Goal: Find specific page/section: Find specific page/section

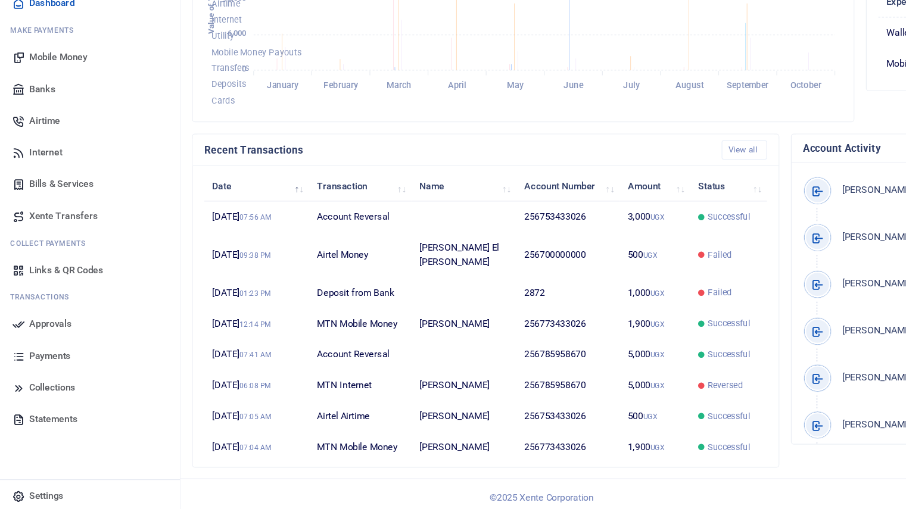
scroll to position [291, 0]
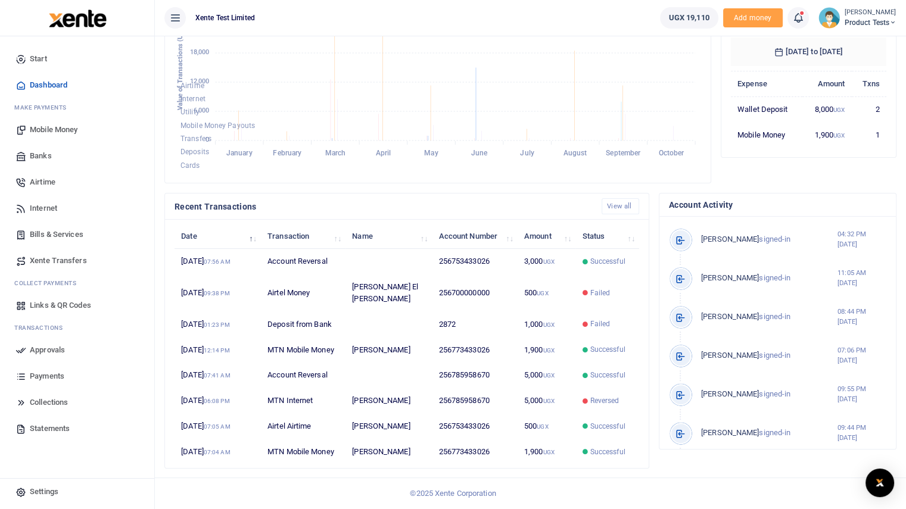
click at [46, 304] on span "Links & QR Codes" at bounding box center [60, 306] width 61 height 12
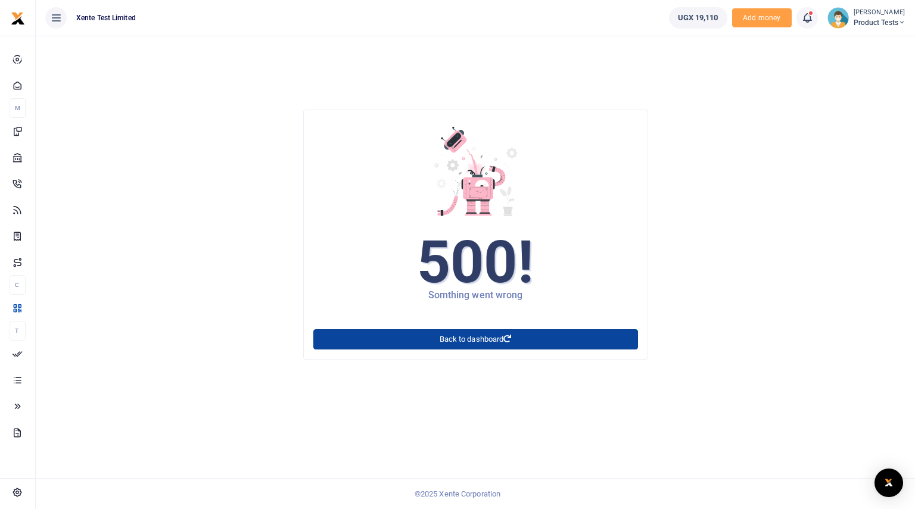
click at [344, 338] on link "Back to dashboard" at bounding box center [475, 339] width 325 height 20
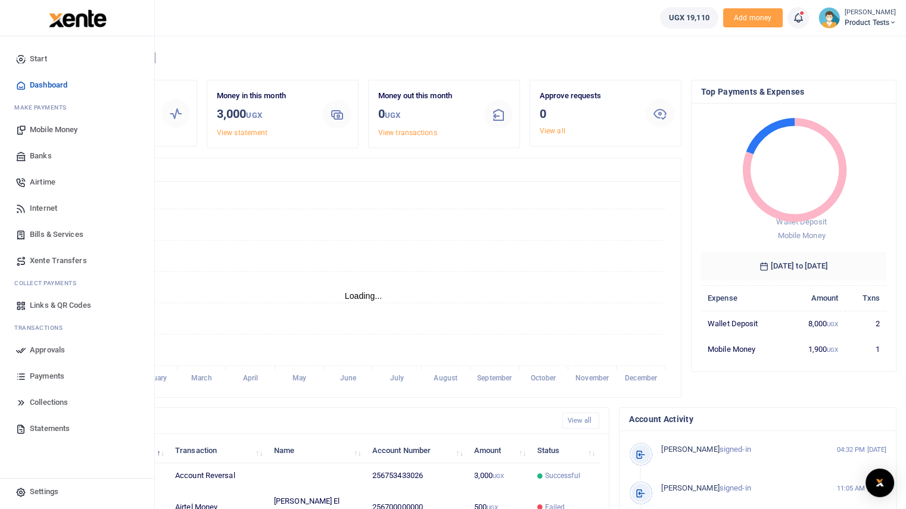
scroll to position [10, 10]
click at [43, 400] on span "Collections" at bounding box center [49, 403] width 38 height 12
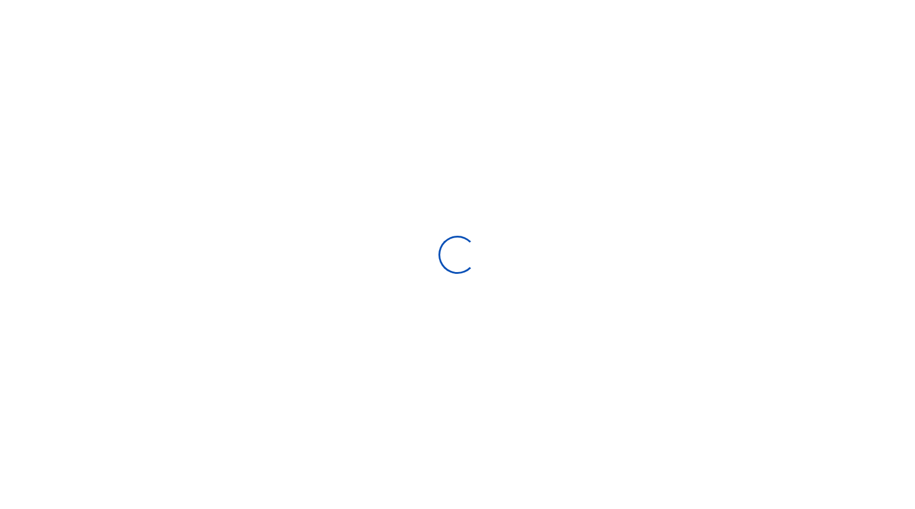
select select
type input "[DATE] - [DATE]"
